Goal: Information Seeking & Learning: Learn about a topic

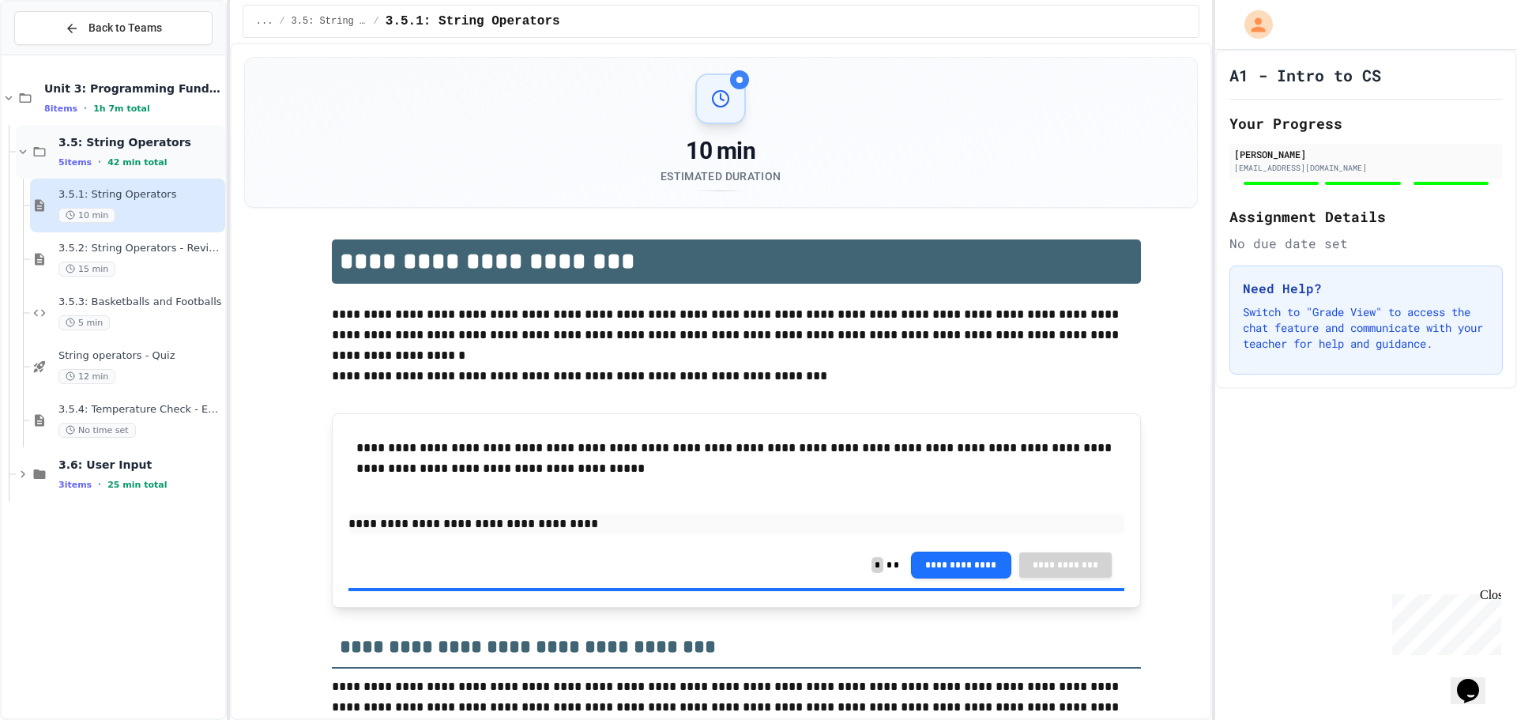
click at [25, 153] on icon at bounding box center [23, 152] width 14 height 14
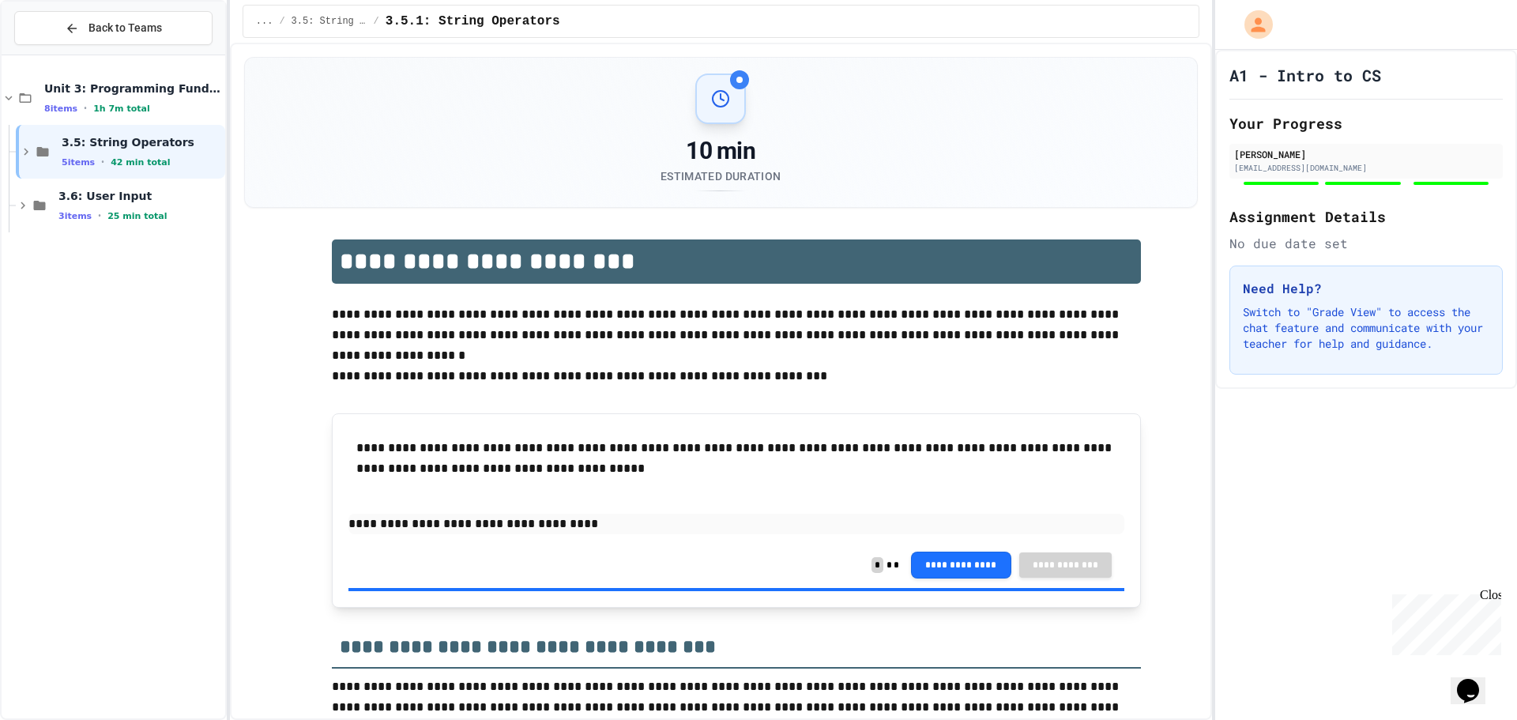
click at [25, 153] on icon at bounding box center [26, 152] width 5 height 7
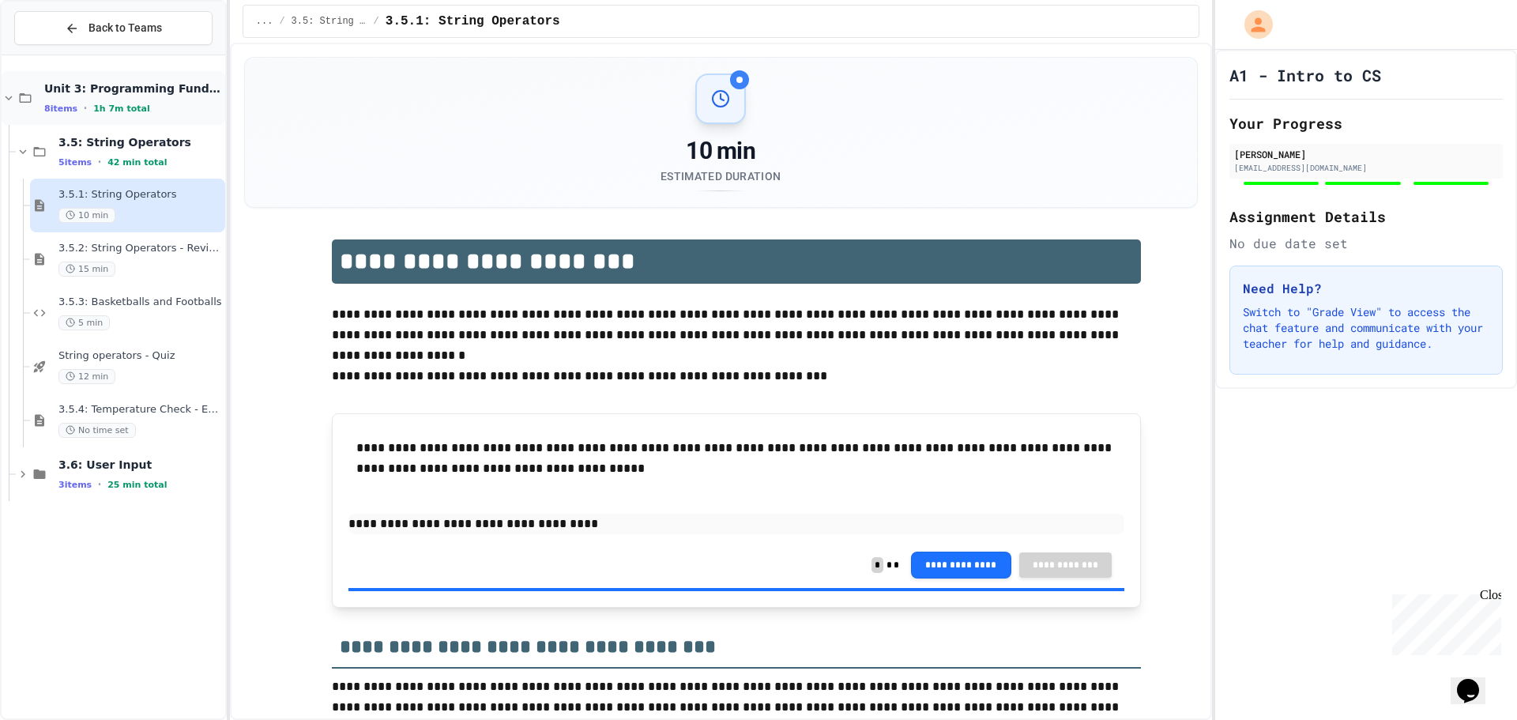
click at [9, 101] on icon at bounding box center [9, 98] width 14 height 14
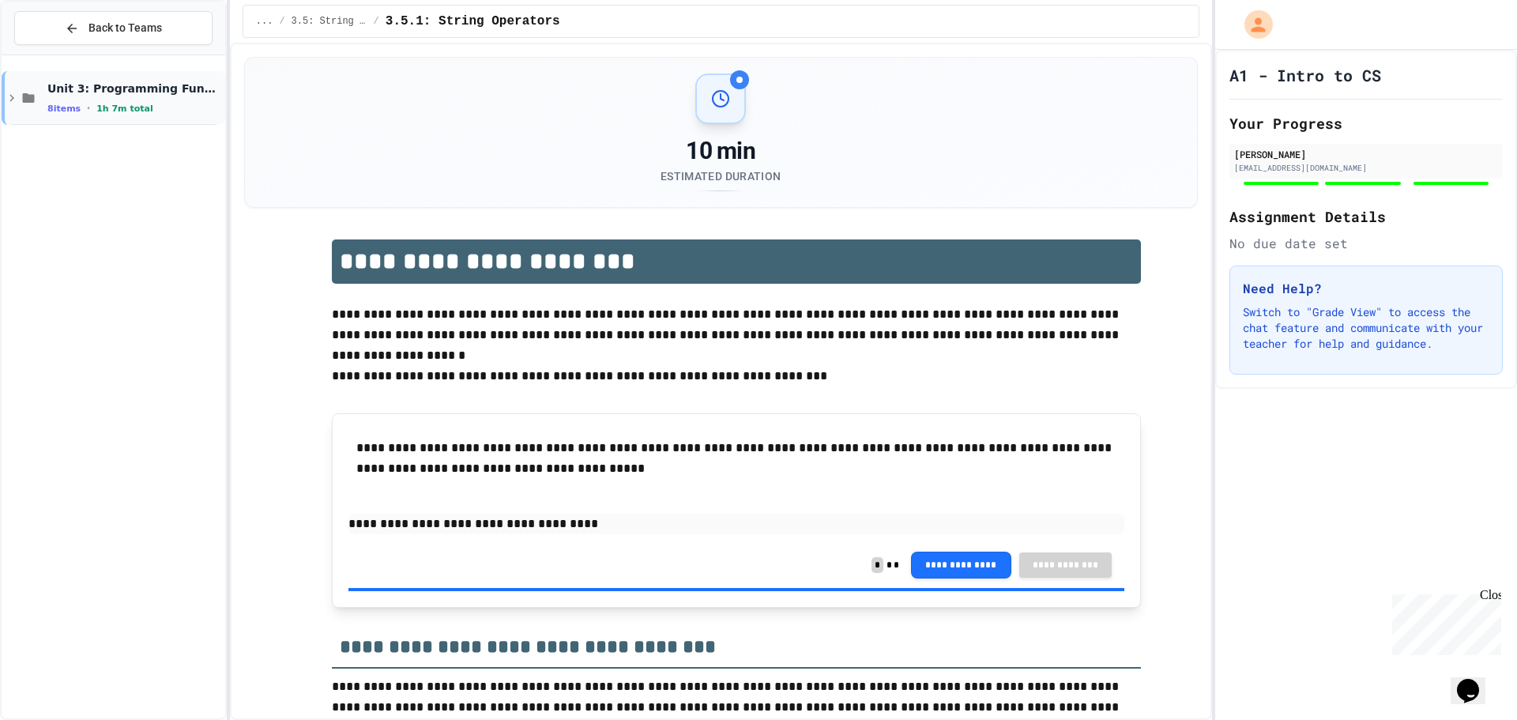
click at [6, 95] on icon at bounding box center [12, 98] width 14 height 14
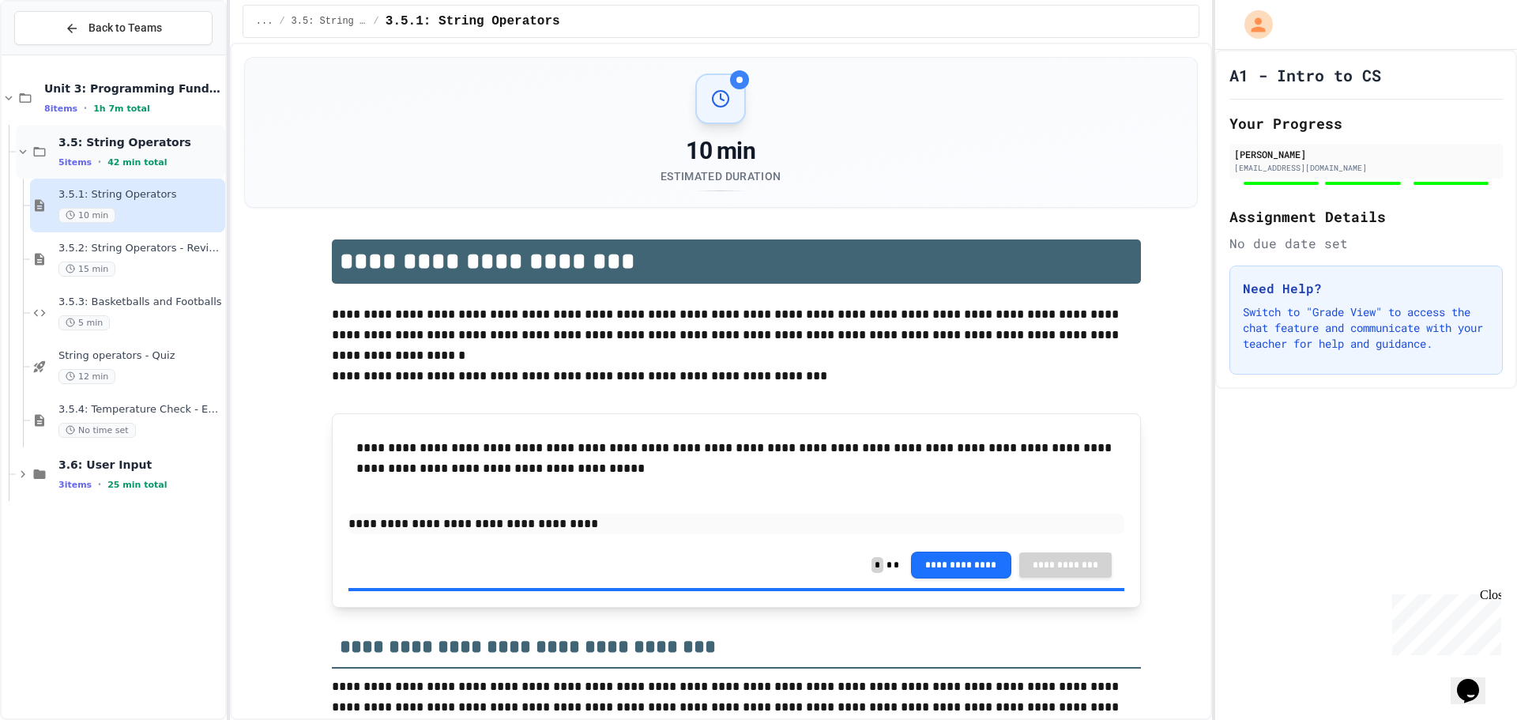
click at [33, 150] on icon at bounding box center [39, 152] width 19 height 14
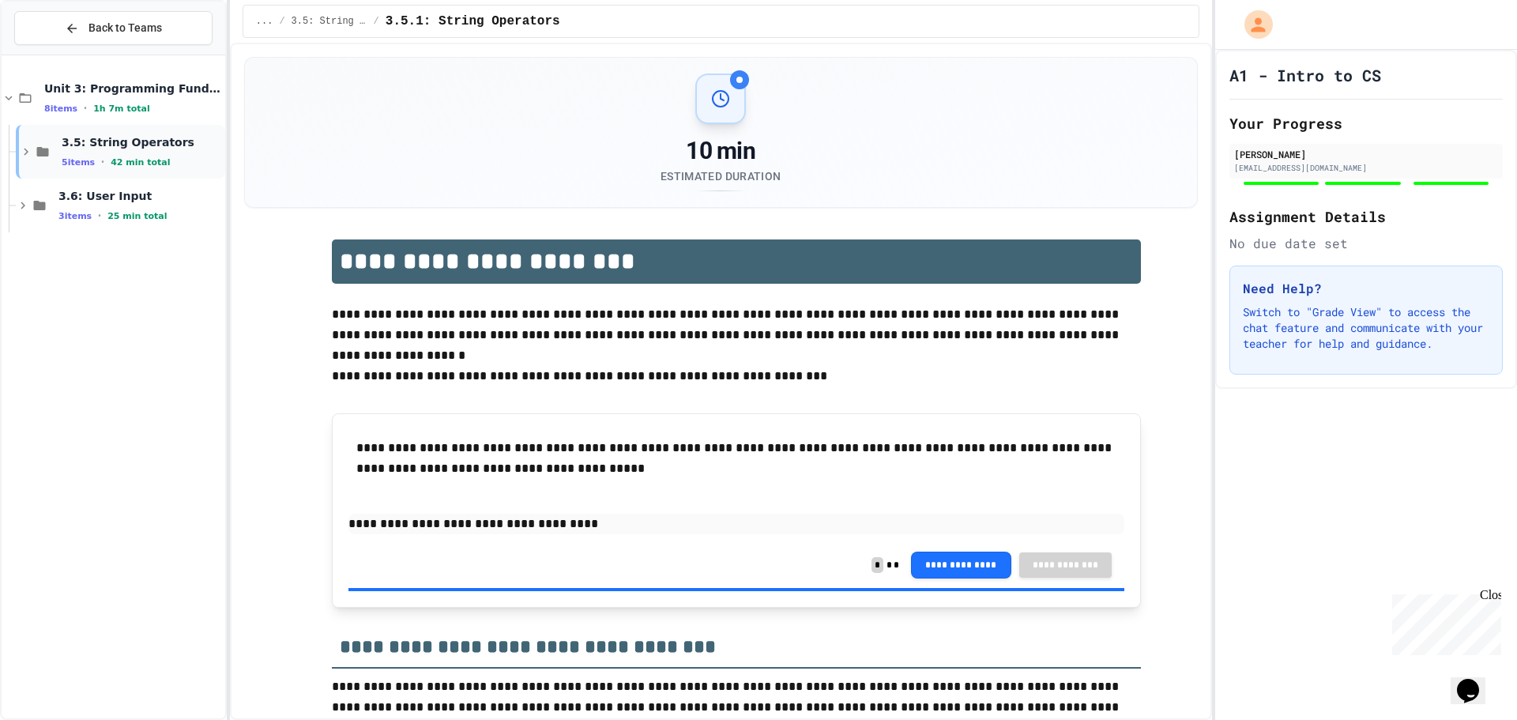
click at [36, 151] on icon at bounding box center [42, 152] width 19 height 14
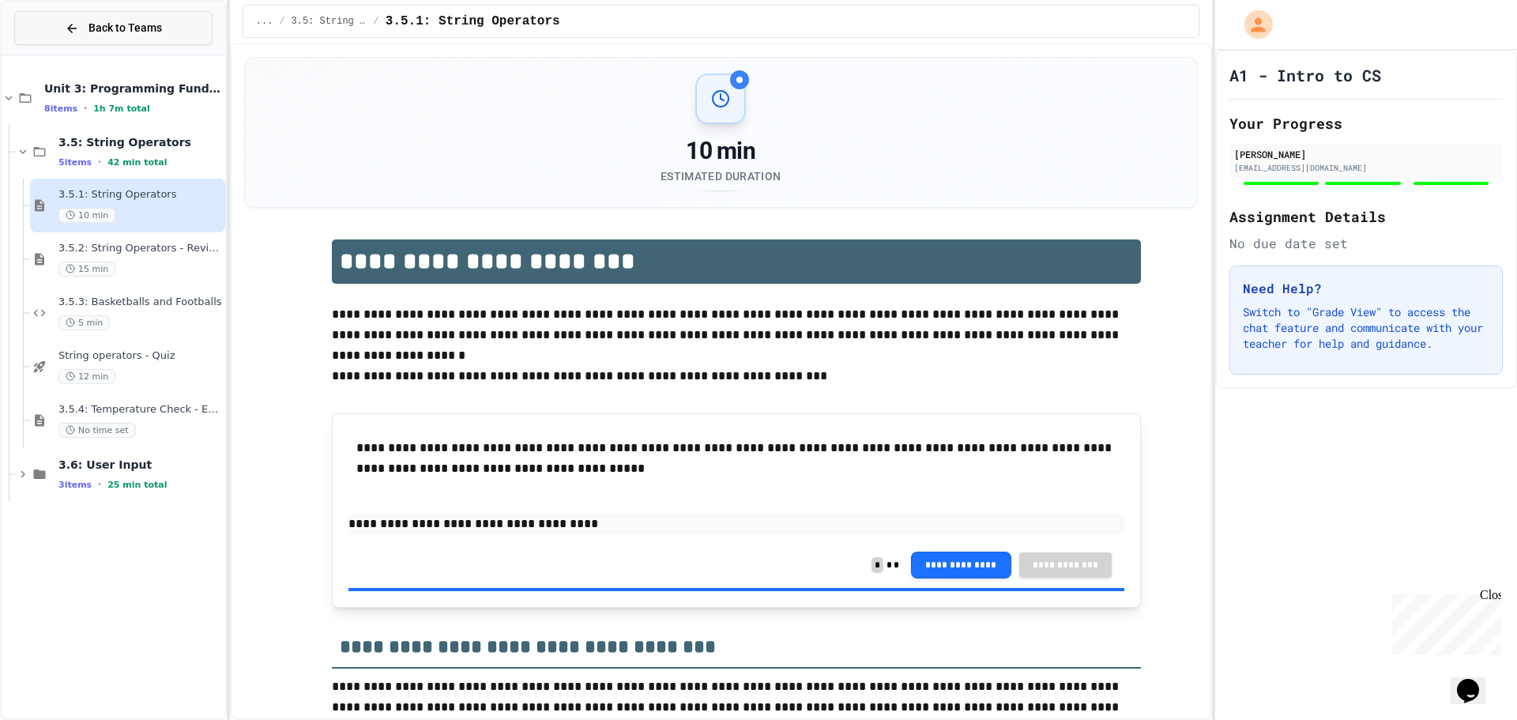
click at [62, 34] on button "Back to Teams" at bounding box center [113, 28] width 198 height 34
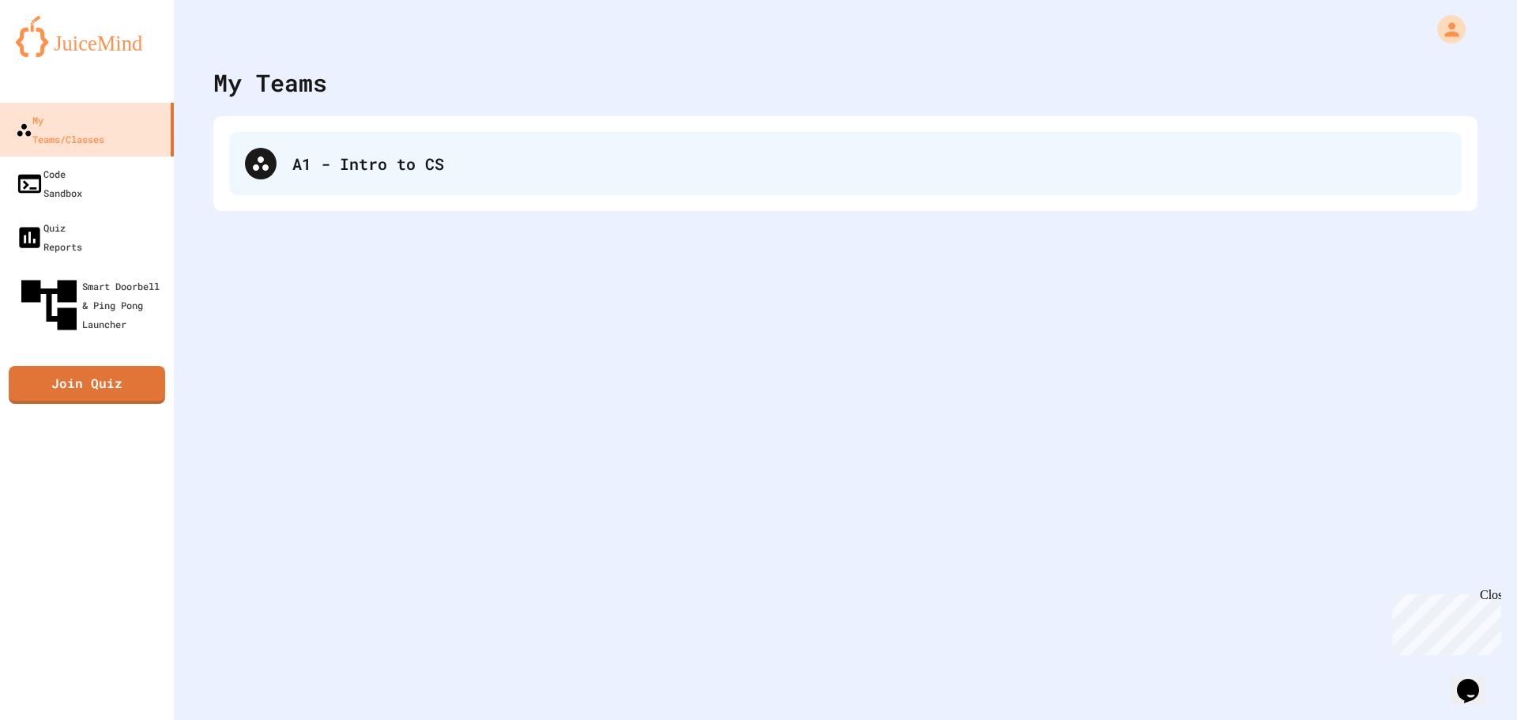
click at [277, 158] on div "A1 - Intro to CS" at bounding box center [845, 163] width 1232 height 63
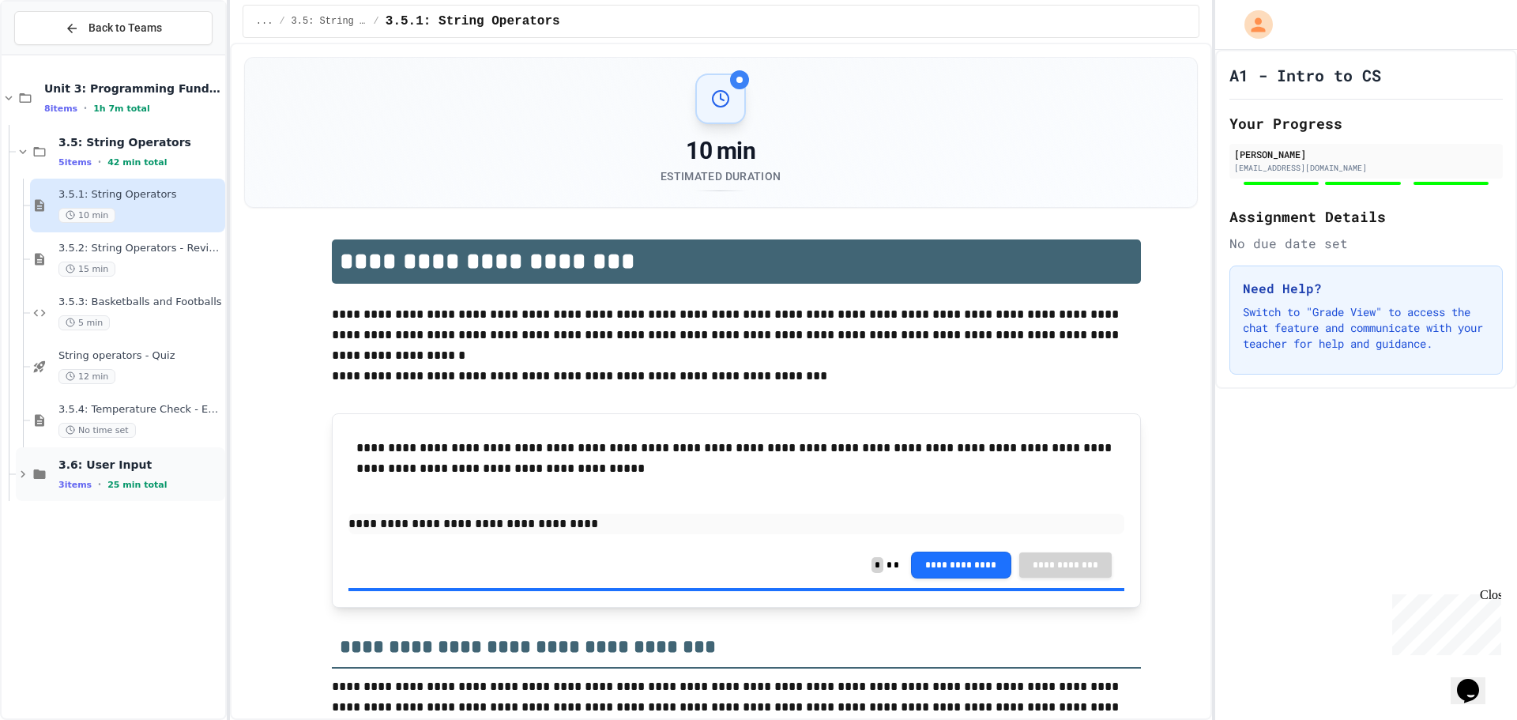
click at [40, 476] on icon at bounding box center [40, 473] width 12 height 9
click at [131, 201] on div "3.5.1: String Operators 10 min" at bounding box center [140, 205] width 164 height 35
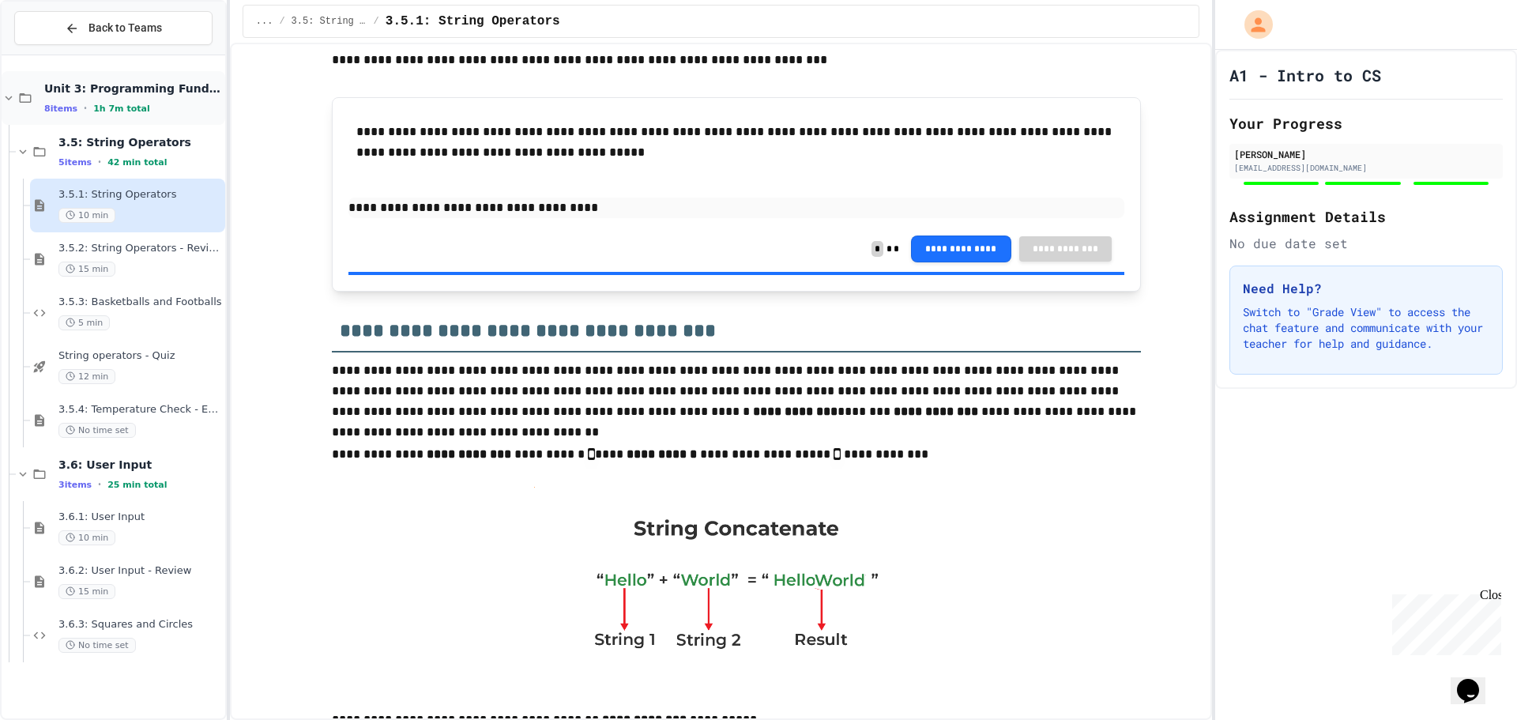
click at [14, 92] on icon at bounding box center [9, 98] width 14 height 14
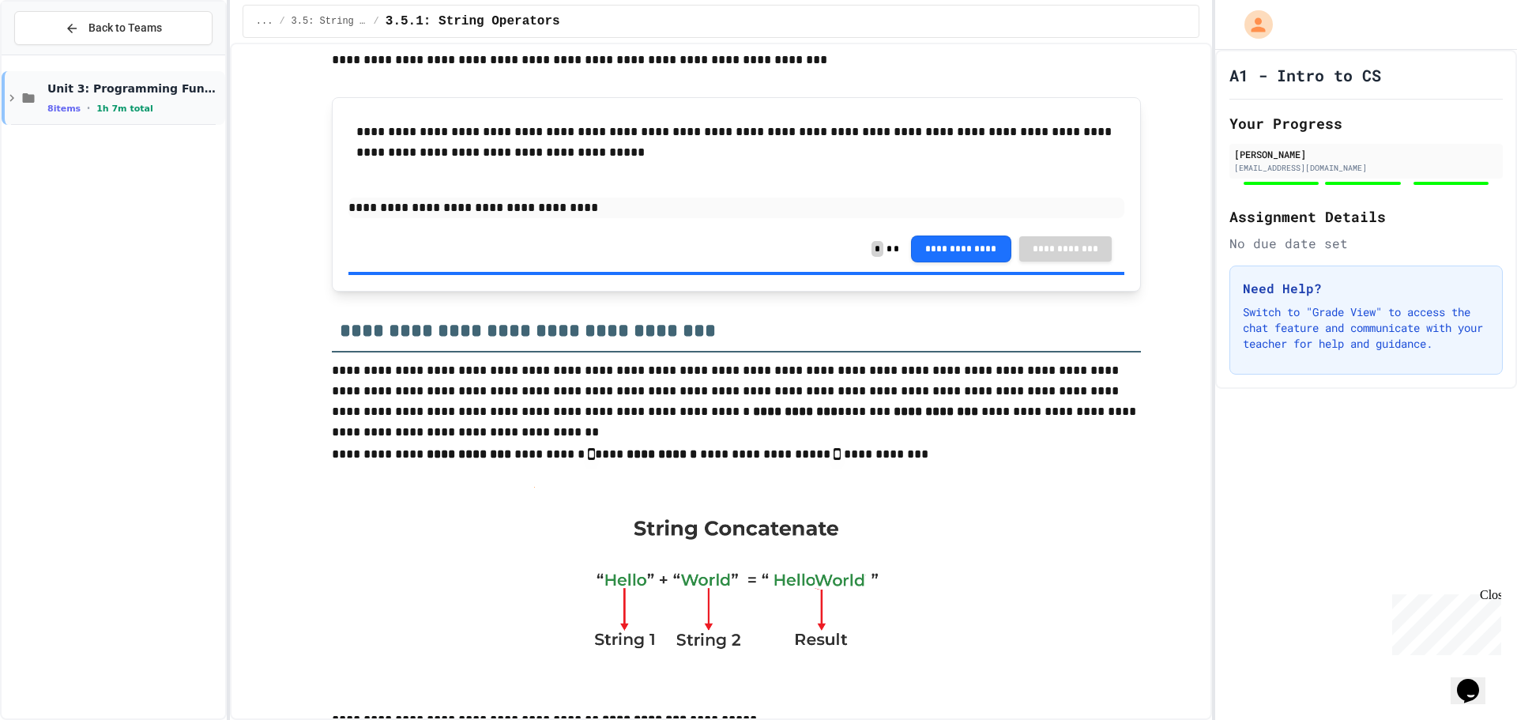
click at [50, 87] on span "Unit 3: Programming Fundamentals" at bounding box center [134, 88] width 175 height 14
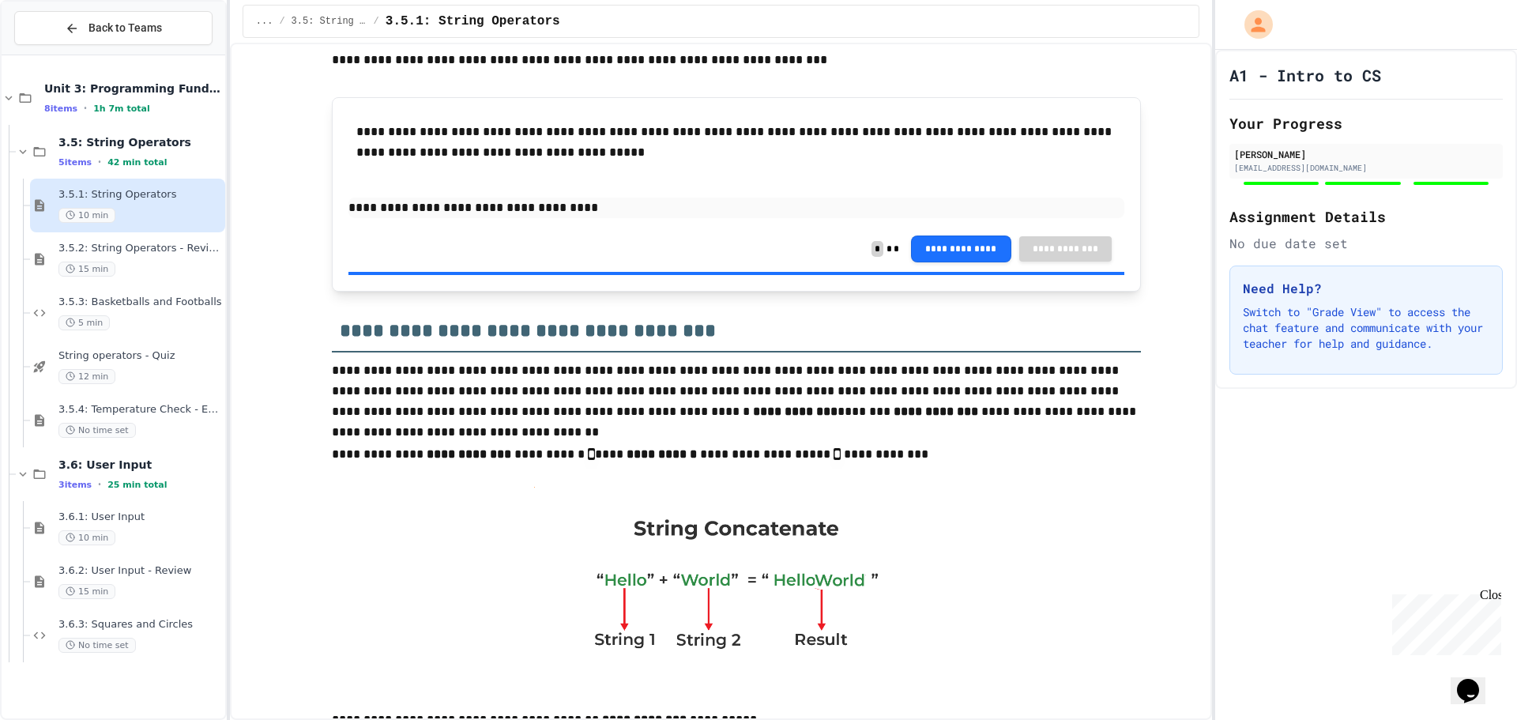
click at [365, 28] on div "... / 3.5: String Operators / 3.5.1: String Operators" at bounding box center [721, 21] width 930 height 19
click at [49, 31] on button "Back to Teams" at bounding box center [113, 28] width 198 height 34
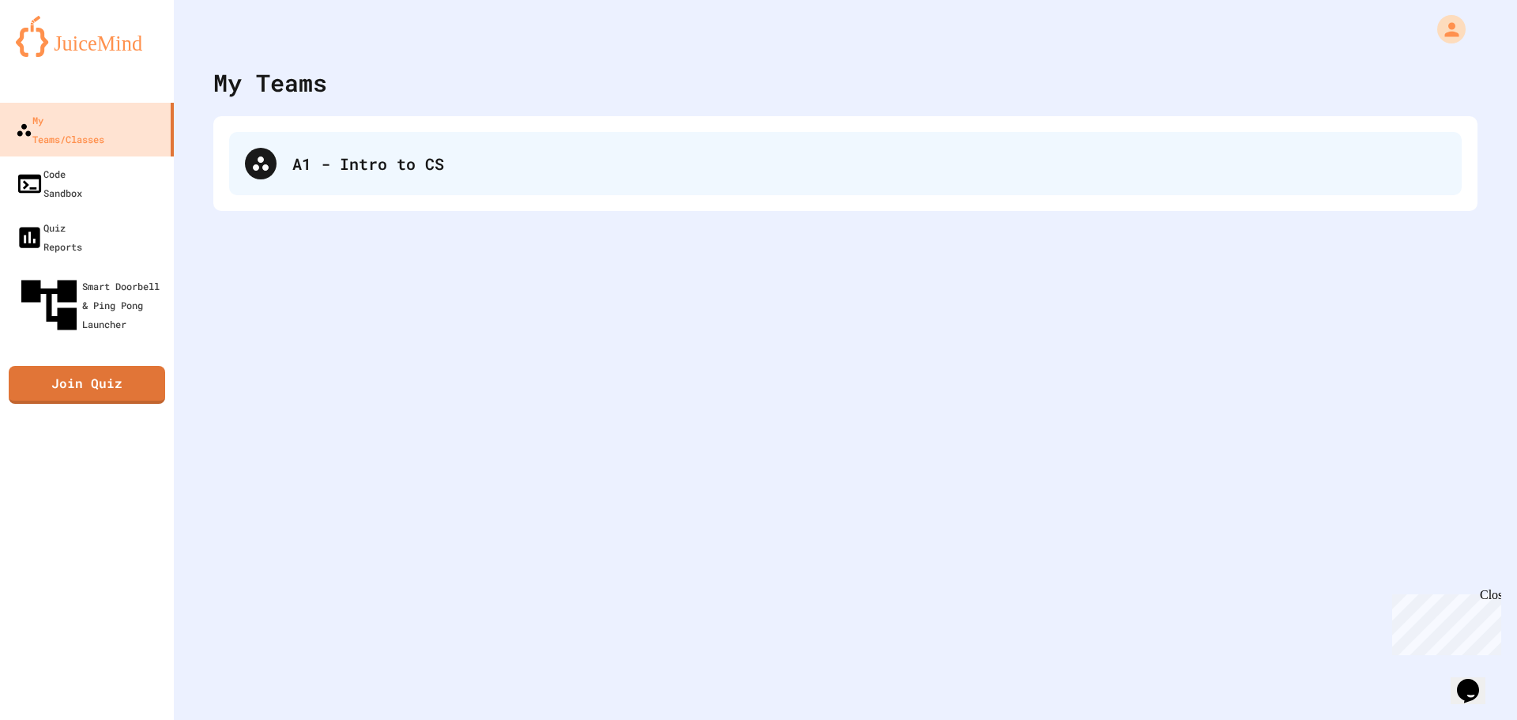
click at [292, 163] on div "A1 - Intro to CS" at bounding box center [868, 164] width 1153 height 24
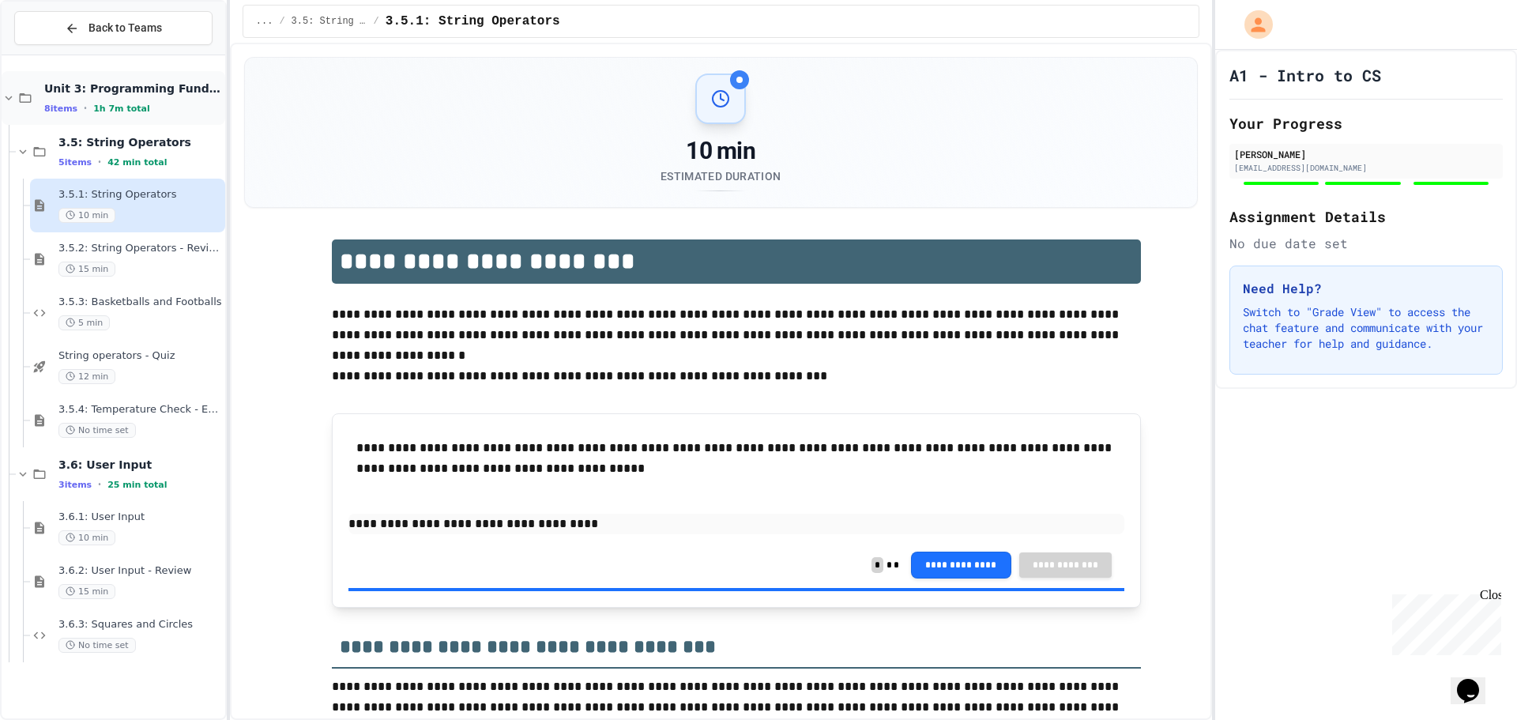
click at [25, 94] on icon at bounding box center [25, 98] width 19 height 14
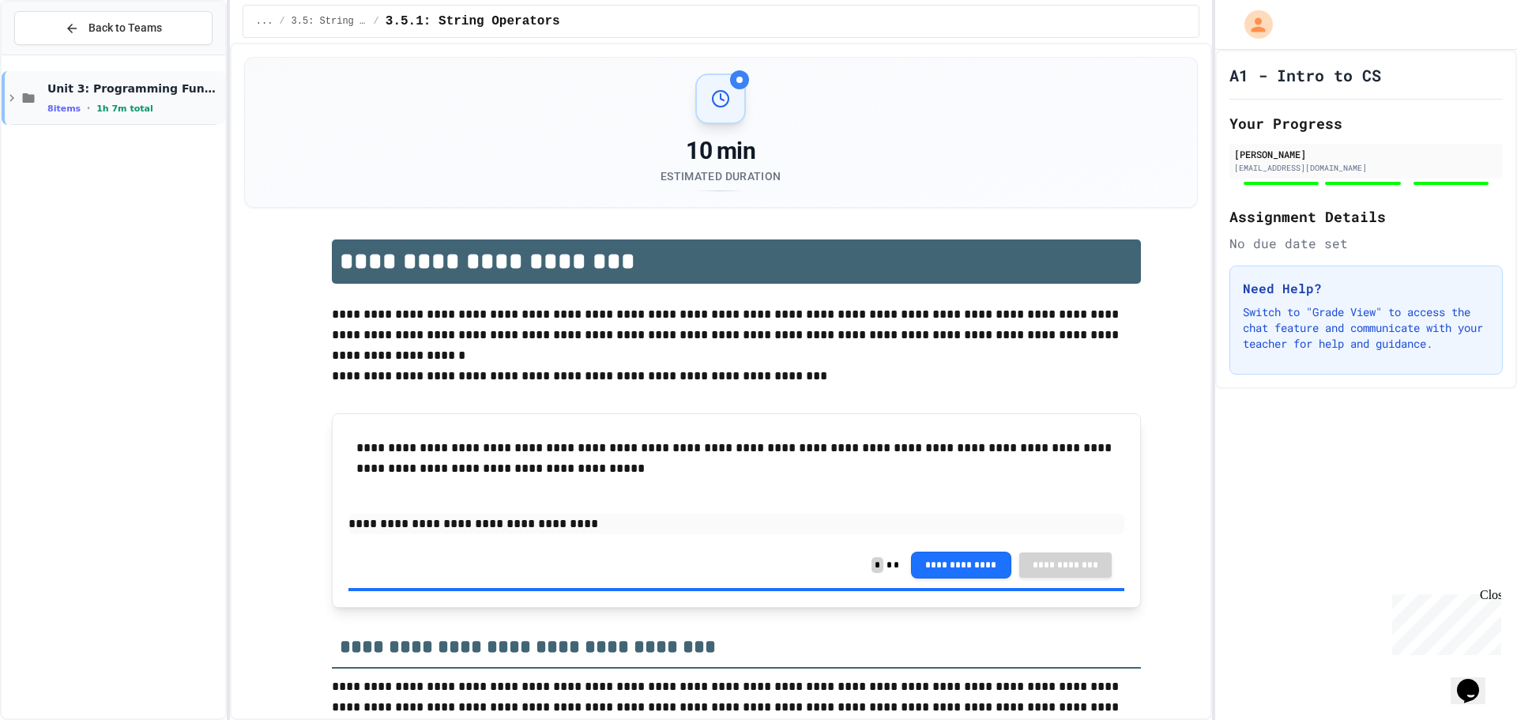
click at [11, 87] on div "Unit 3: Programming Fundamentals 8 items • 1h 7m total" at bounding box center [114, 98] width 224 height 54
